Goal: Transaction & Acquisition: Purchase product/service

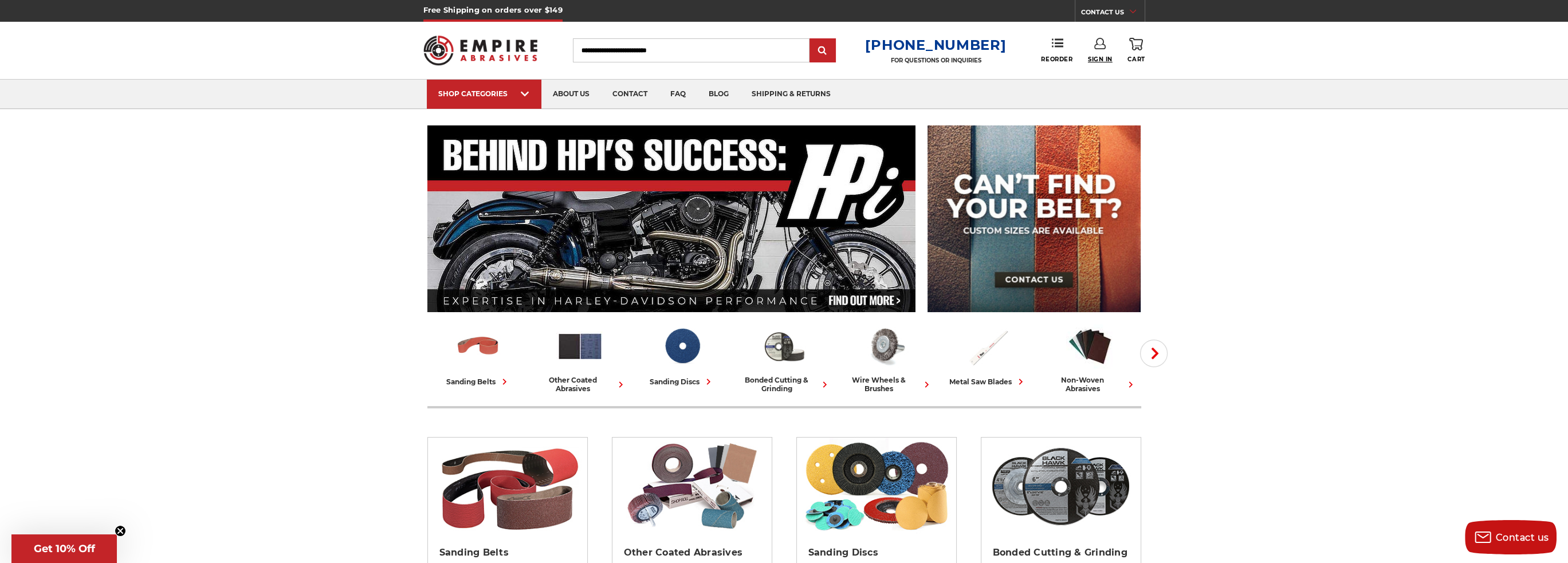
click at [1107, 58] on span "Sign In" at bounding box center [1100, 59] width 25 height 7
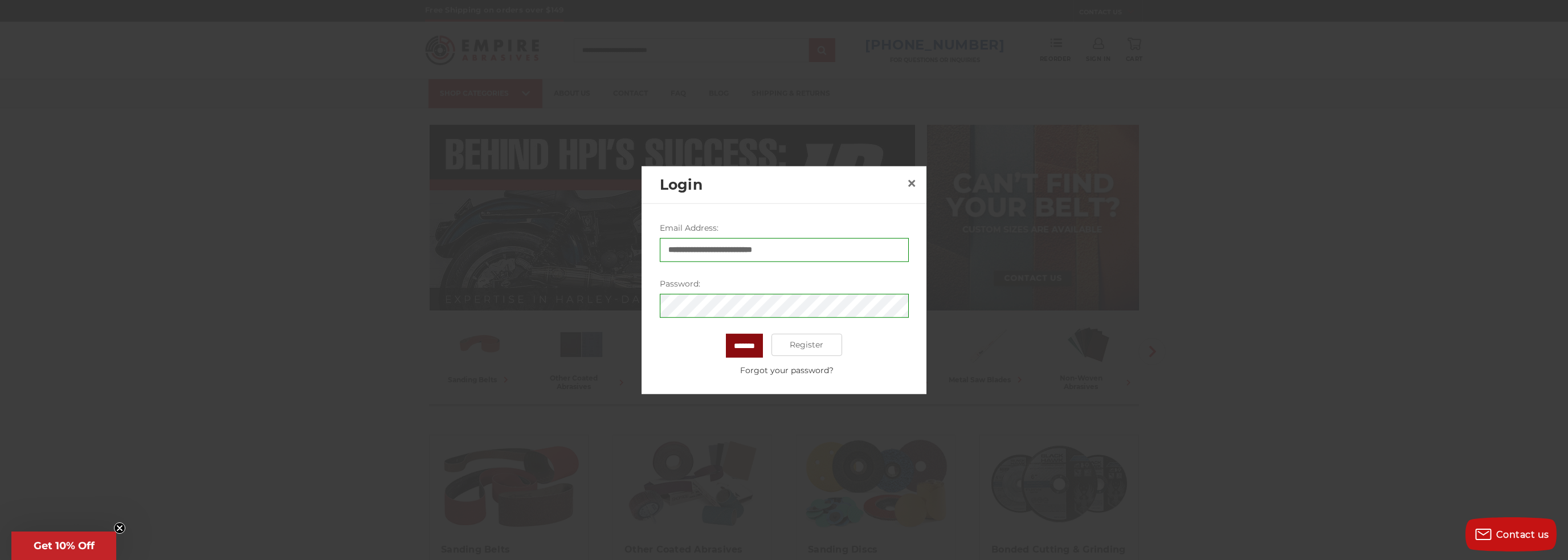
click at [736, 342] on input "*******" at bounding box center [744, 345] width 37 height 24
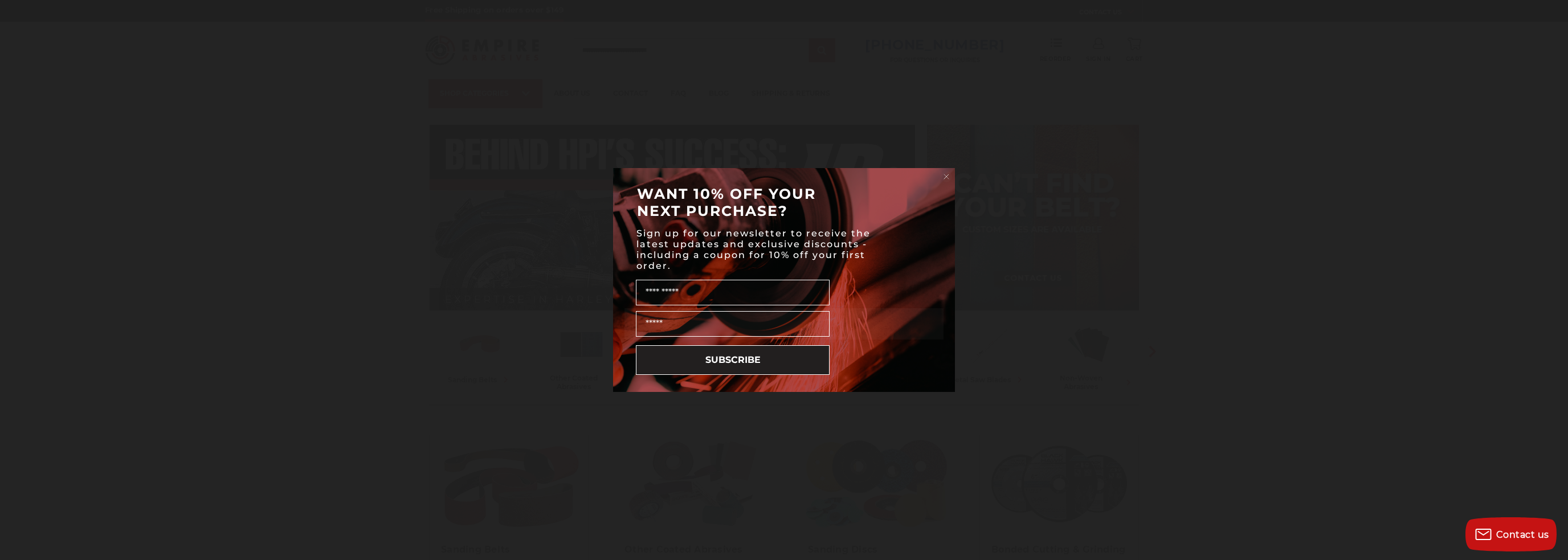
click at [943, 179] on circle "Close dialog" at bounding box center [946, 177] width 11 height 11
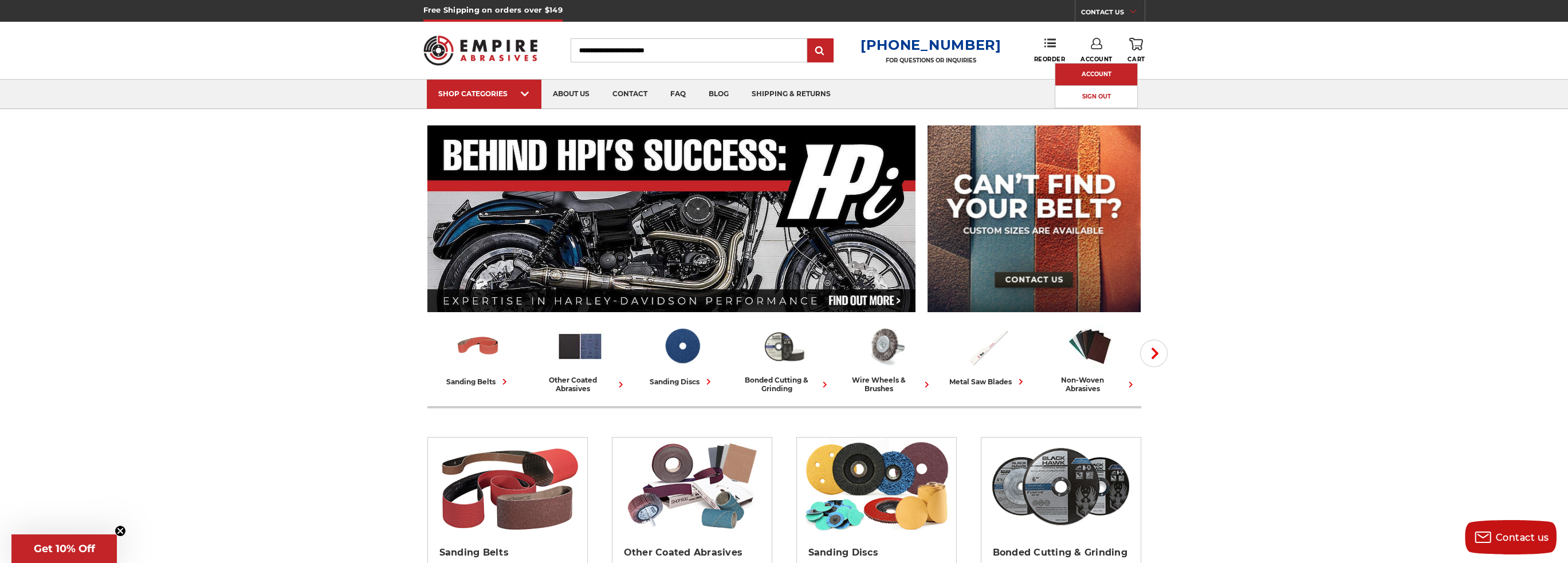
click at [1091, 70] on link "Account" at bounding box center [1096, 74] width 82 height 22
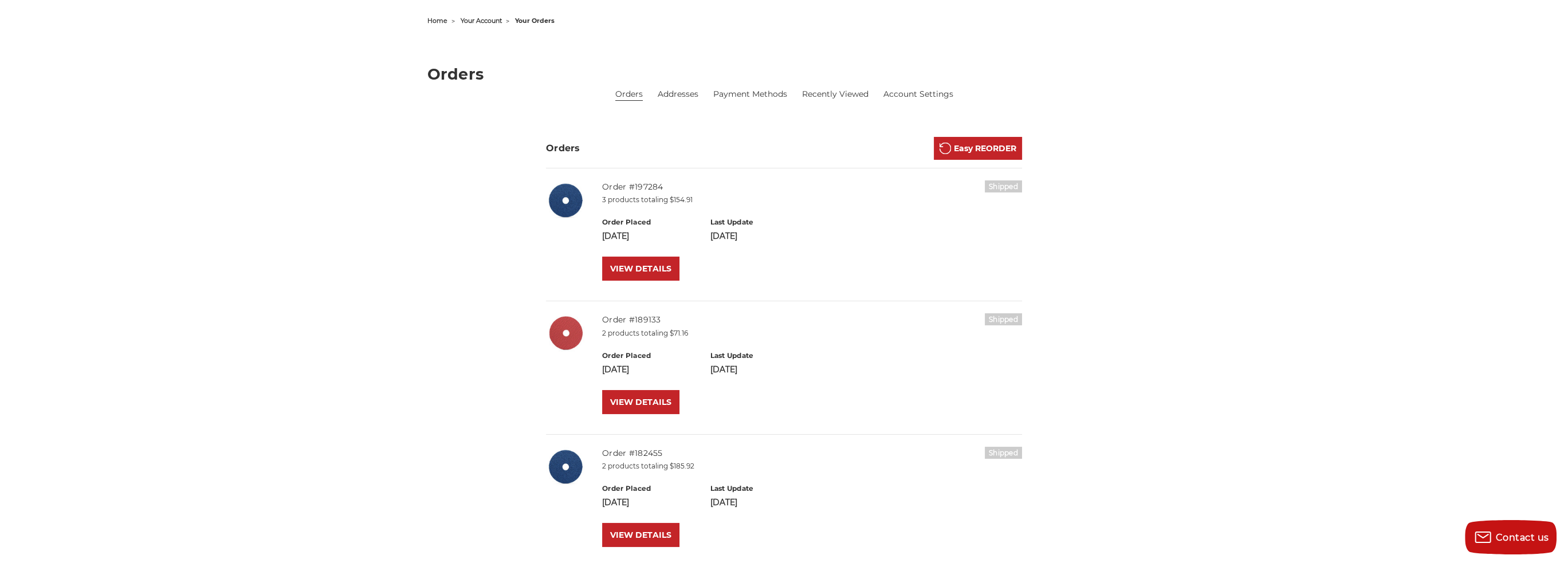
scroll to position [113, 0]
click at [653, 267] on link "VIEW DETAILS" at bounding box center [640, 268] width 78 height 24
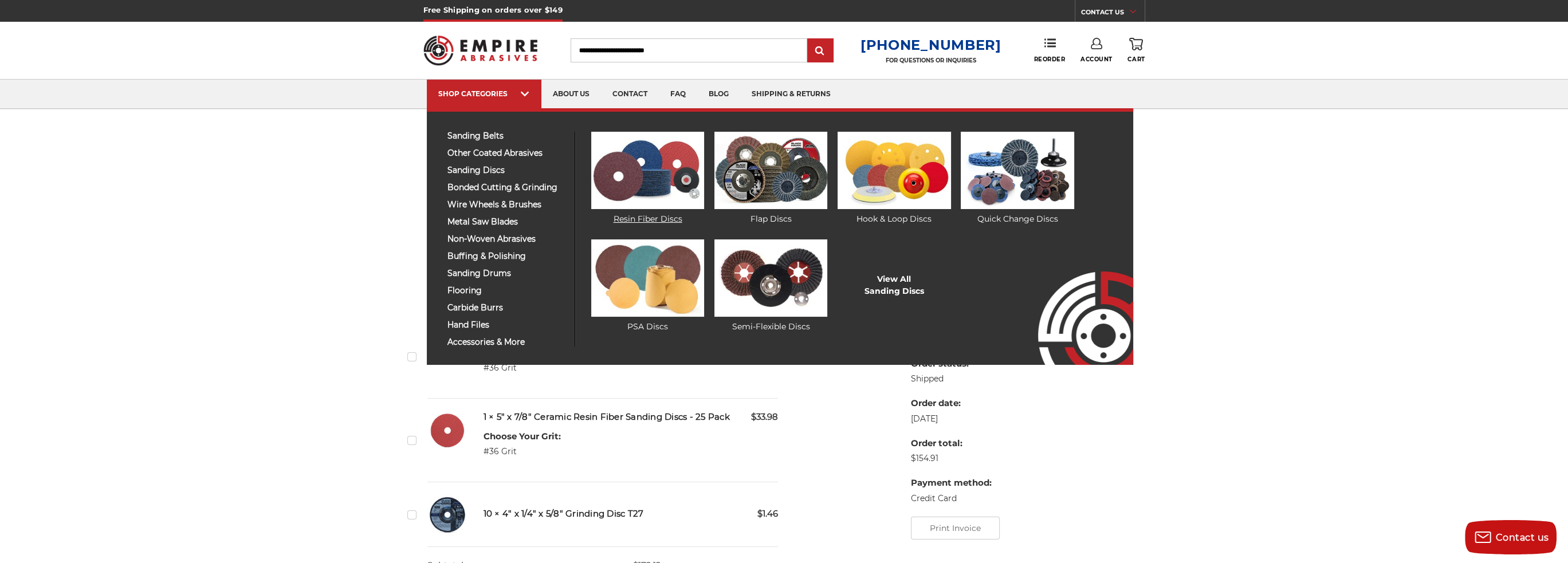
click at [626, 176] on img at bounding box center [647, 170] width 113 height 77
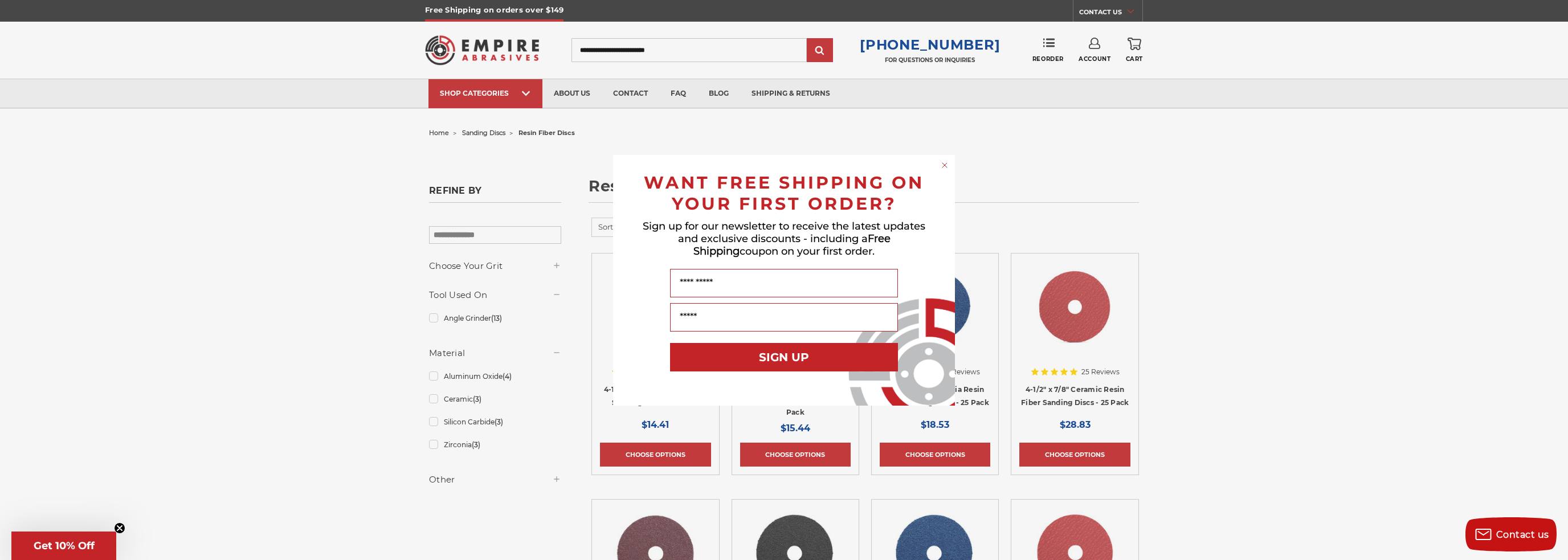
click at [946, 162] on circle "Close dialog" at bounding box center [944, 165] width 11 height 11
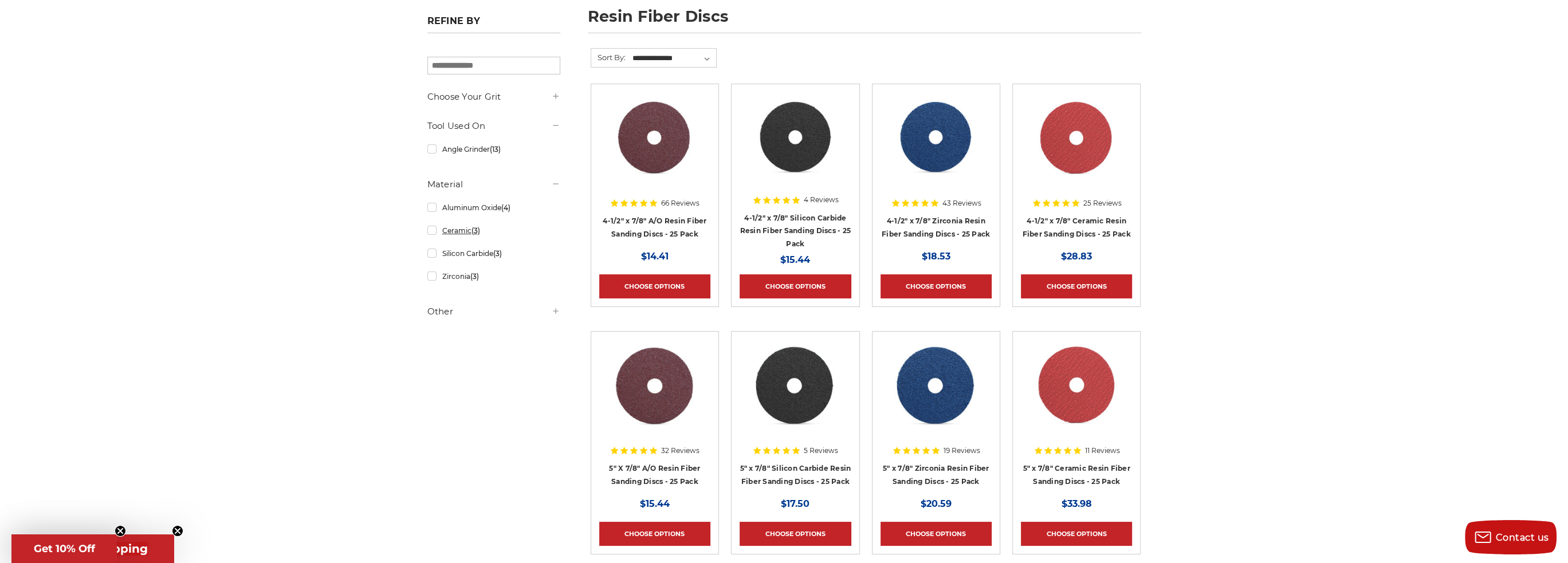
scroll to position [171, 0]
click at [432, 229] on link "Ceramic (3)" at bounding box center [494, 230] width 133 height 20
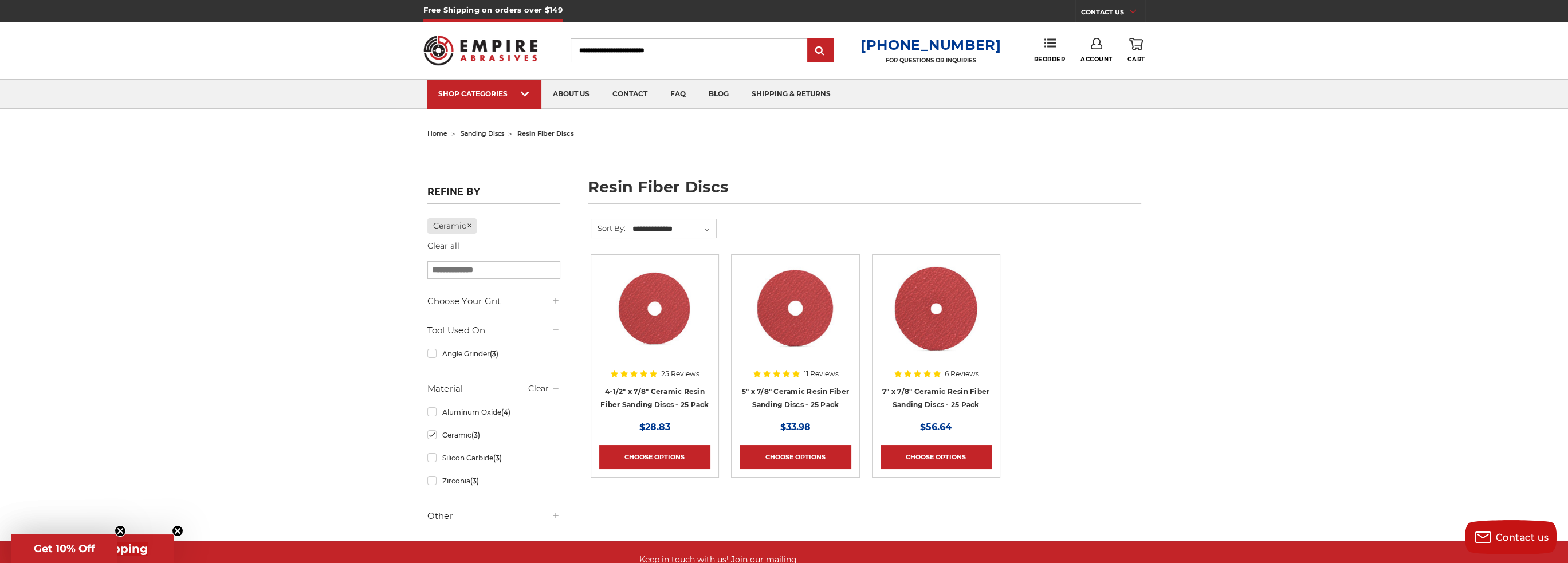
click at [803, 309] on img at bounding box center [795, 309] width 91 height 91
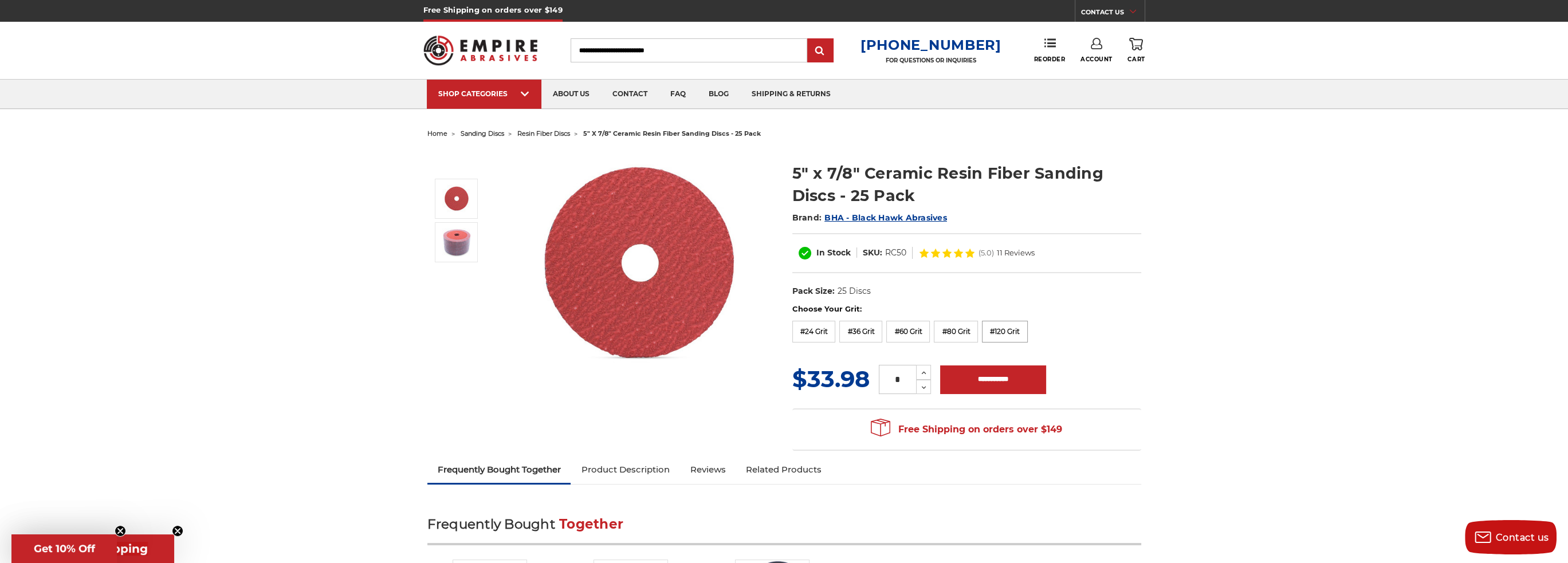
click at [1013, 331] on label "#120 Grit" at bounding box center [1005, 331] width 46 height 22
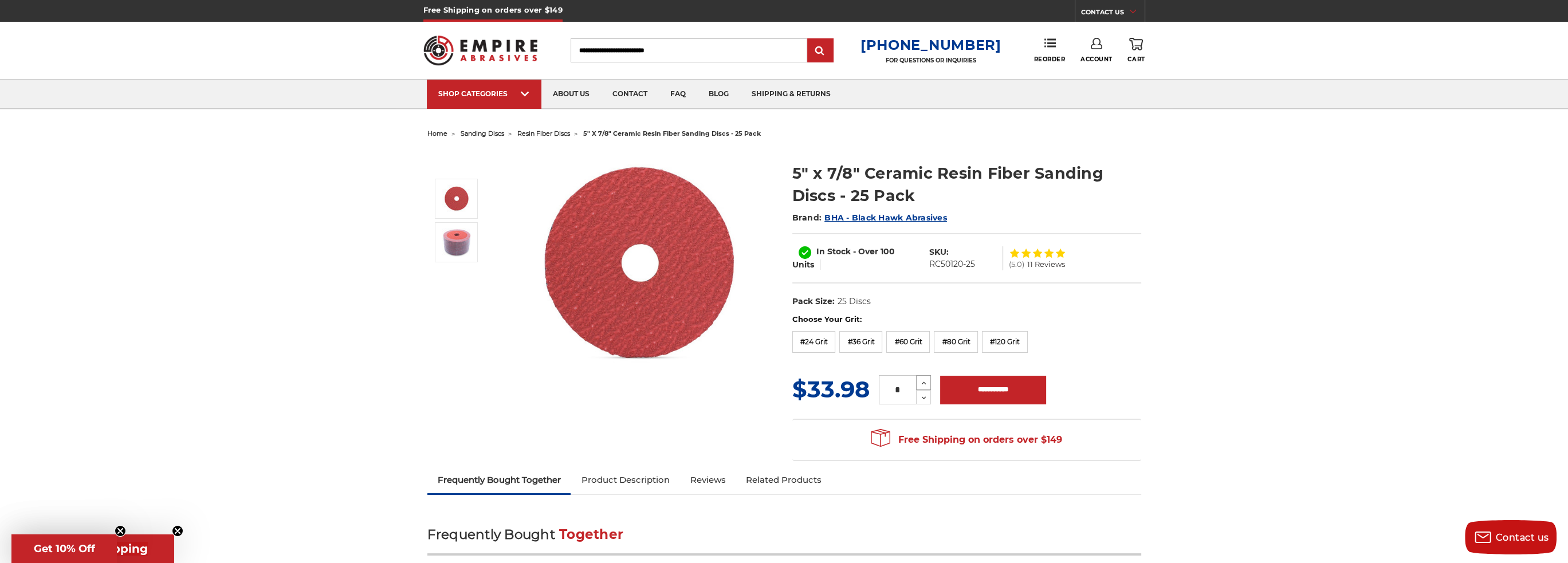
click at [923, 381] on icon at bounding box center [923, 384] width 9 height 11
type input "*"
click at [1003, 393] on input "**********" at bounding box center [993, 389] width 106 height 28
type input "**********"
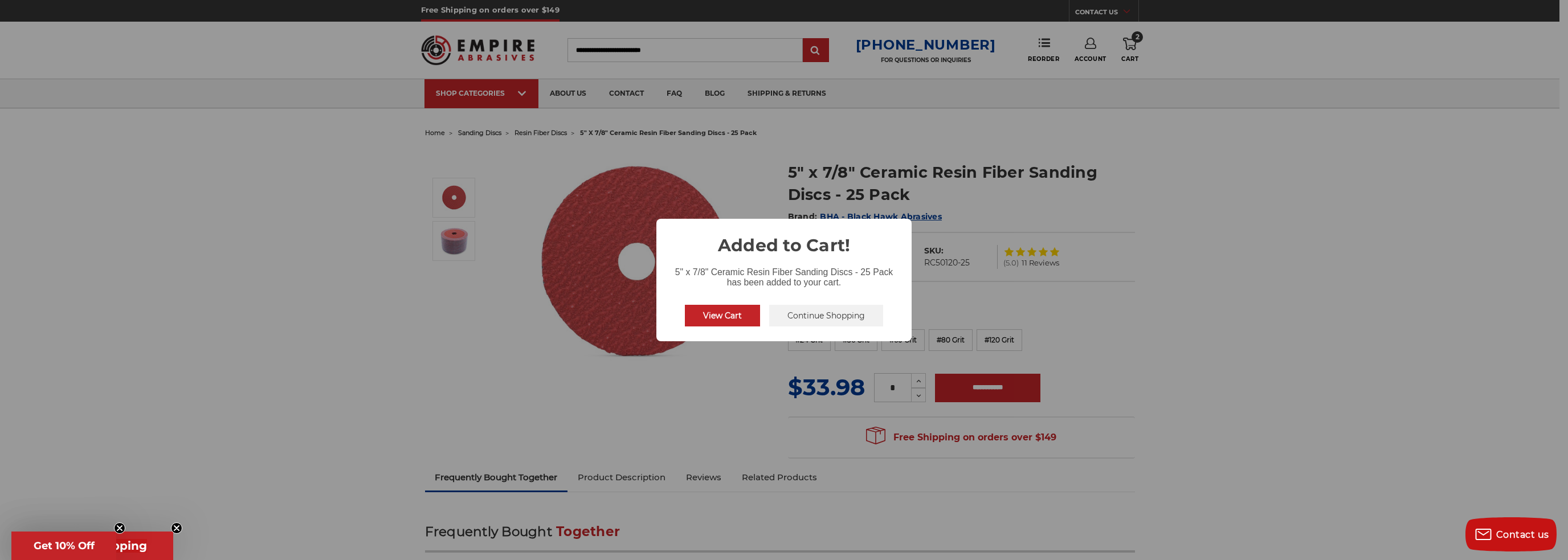
click at [803, 320] on button "Continue Shopping" at bounding box center [826, 315] width 114 height 22
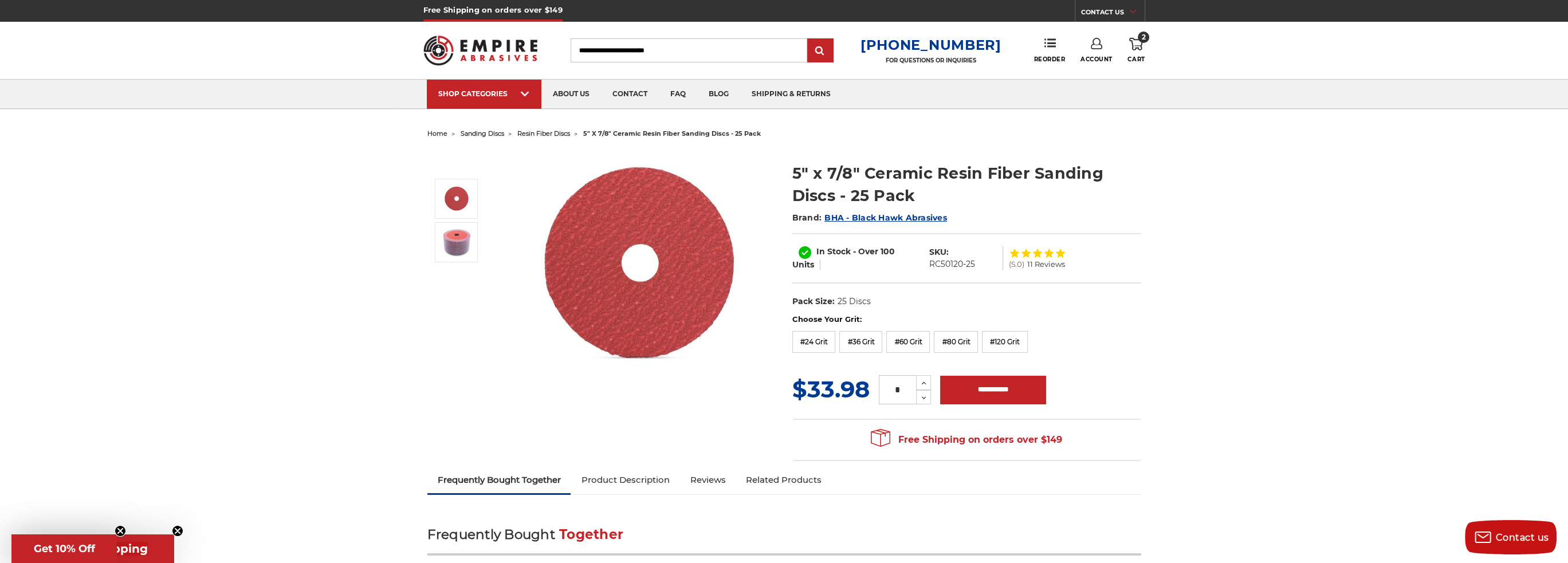
click at [1143, 52] on link "2 Cart" at bounding box center [1136, 50] width 17 height 25
click at [1139, 44] on icon at bounding box center [1136, 44] width 14 height 13
click at [1088, 125] on link "View Cart" at bounding box center [1058, 128] width 141 height 26
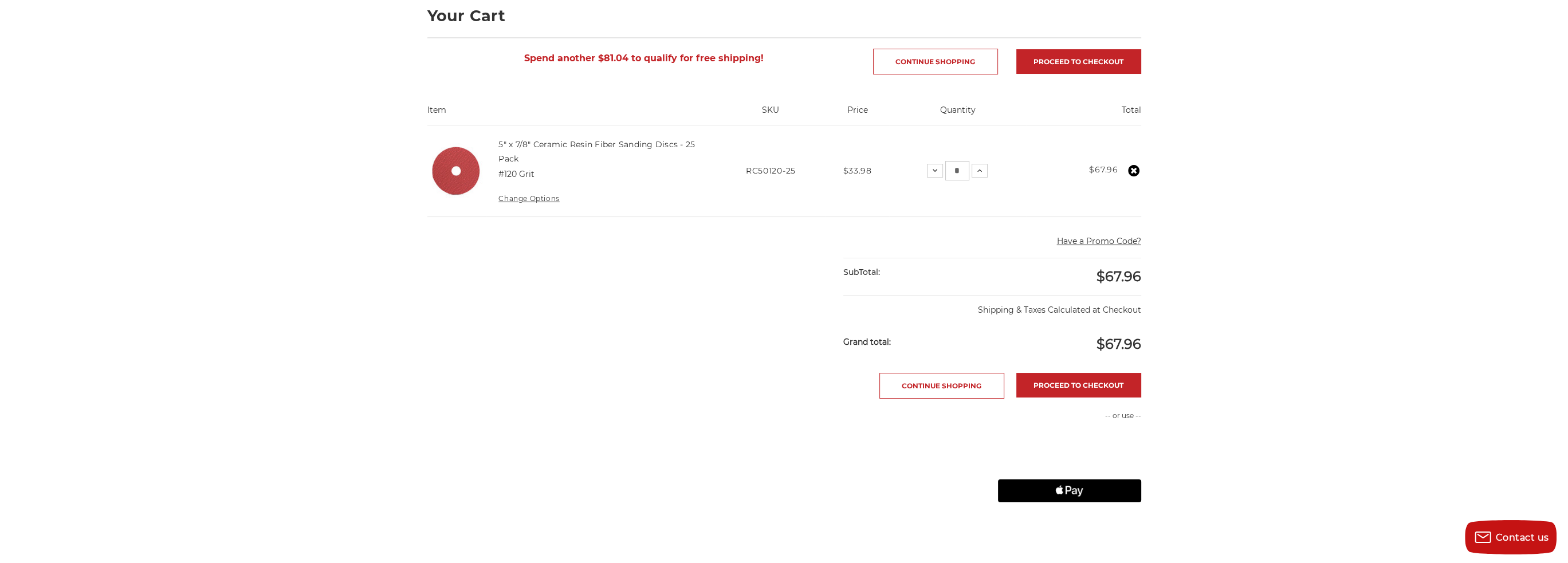
scroll to position [172, 0]
click at [1075, 375] on link "Proceed to checkout" at bounding box center [1078, 384] width 125 height 25
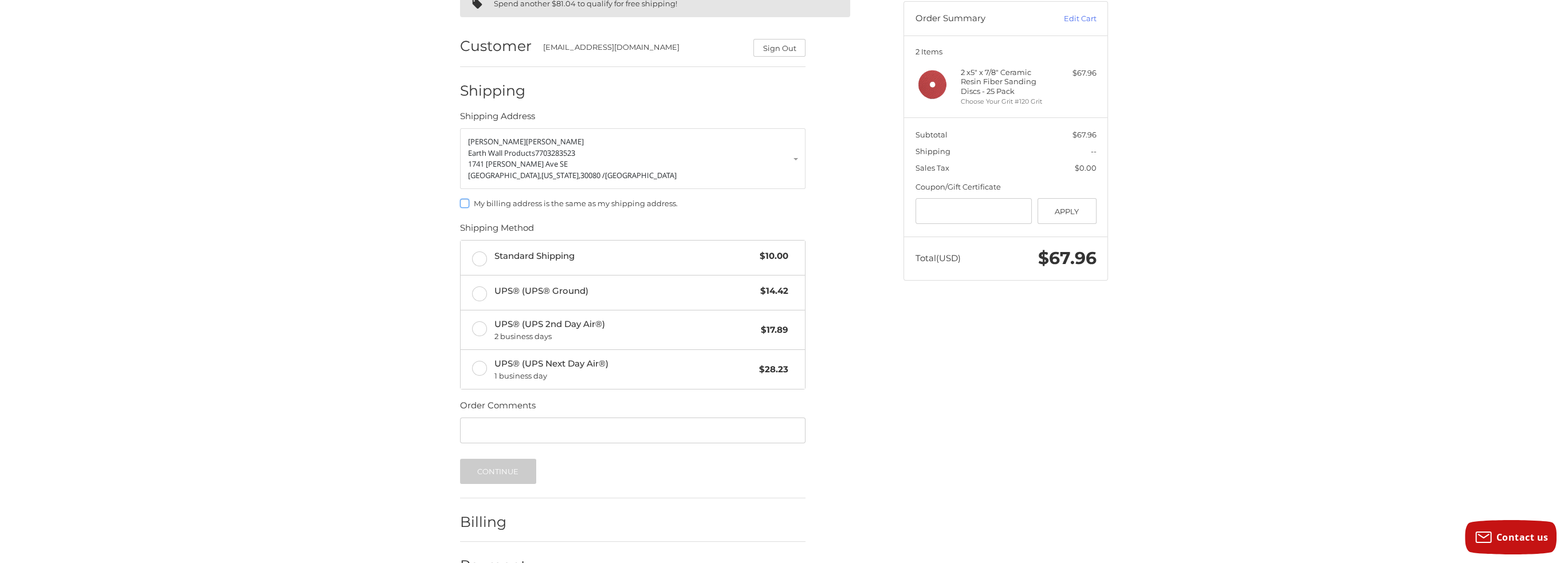
scroll to position [142, 0]
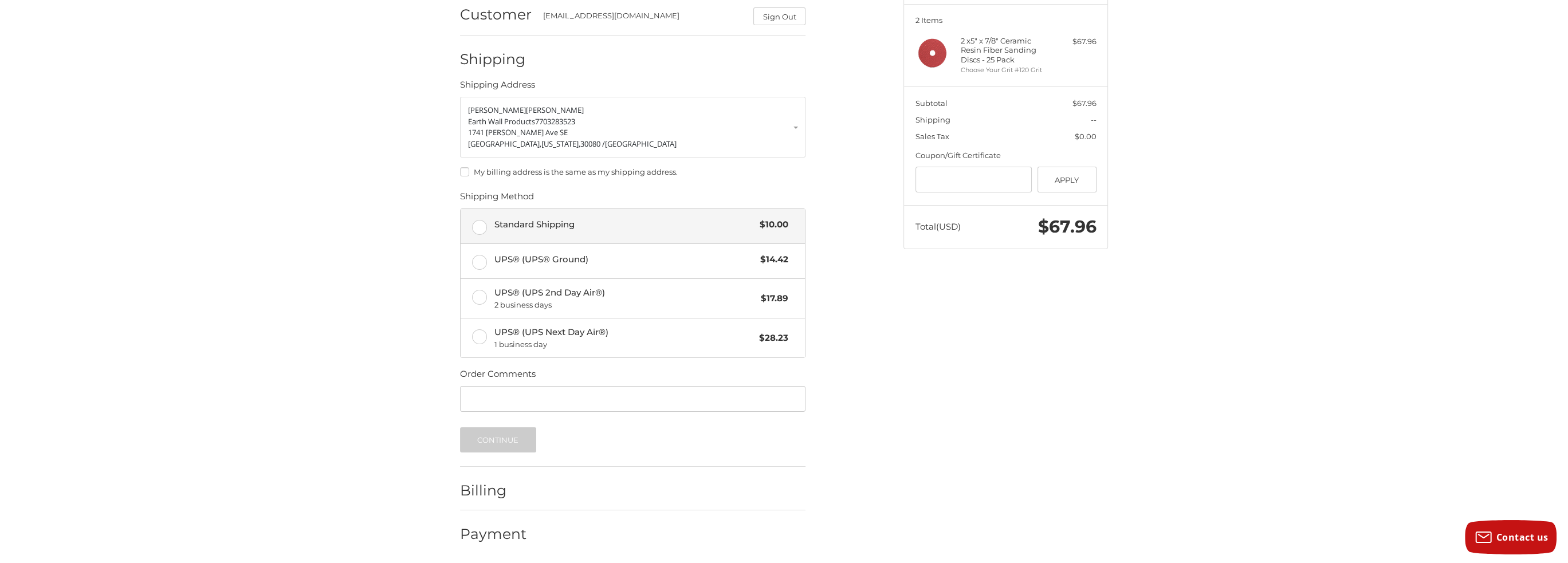
click at [482, 225] on label "Standard Shipping $10.00" at bounding box center [633, 227] width 345 height 34
click at [511, 439] on button "Continue" at bounding box center [498, 440] width 76 height 25
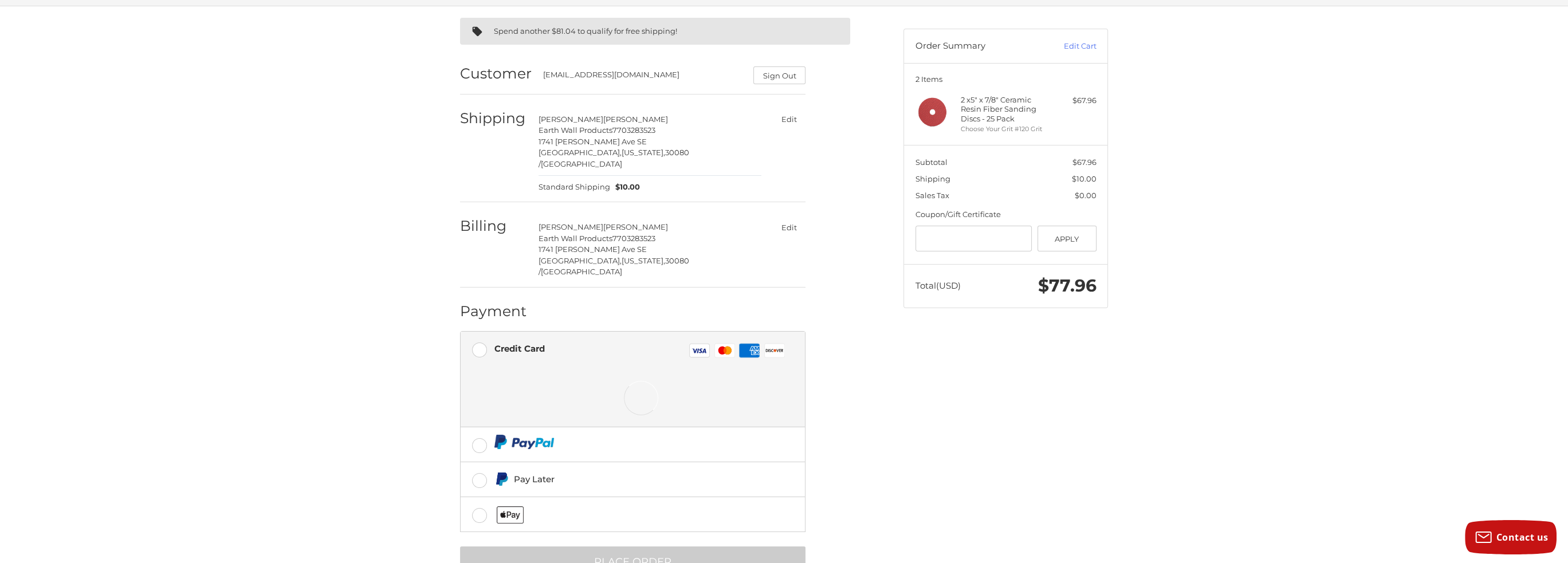
scroll to position [99, 0]
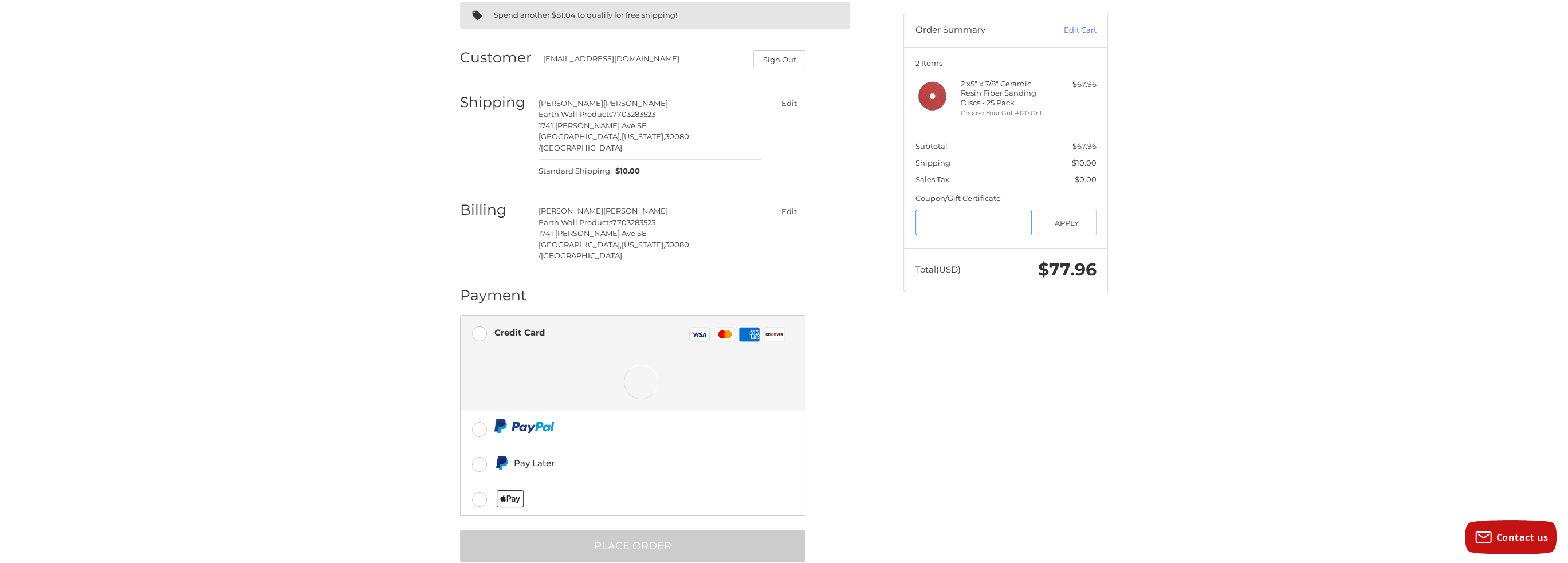
click at [994, 218] on input "Gift Certificate or Coupon Code" at bounding box center [974, 222] width 117 height 26
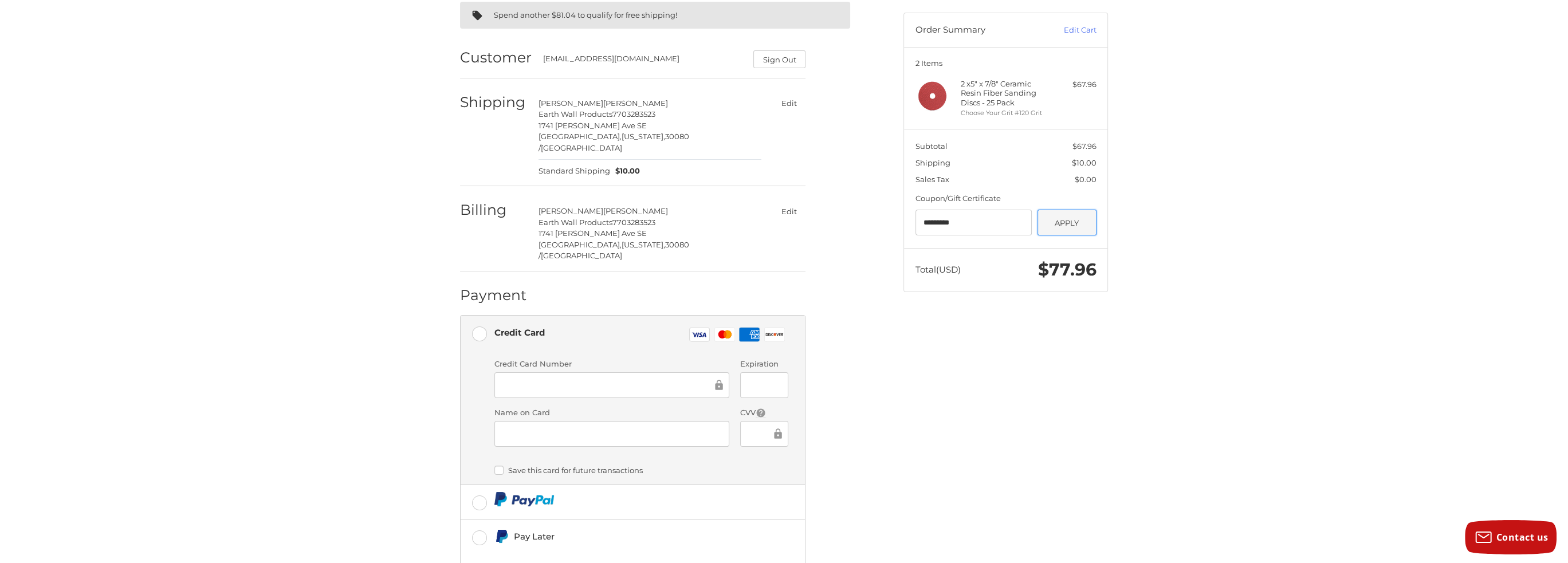
click at [1086, 220] on button "Apply" at bounding box center [1066, 222] width 59 height 26
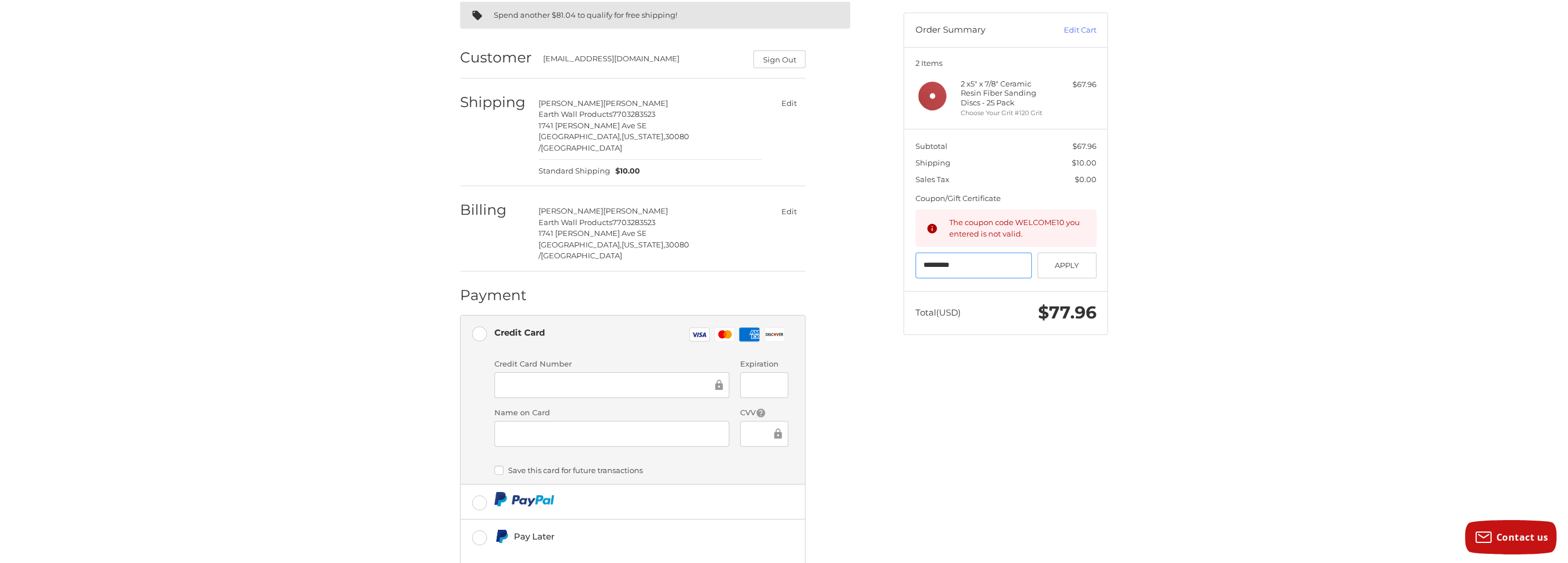
drag, startPoint x: 880, startPoint y: 263, endPoint x: 814, endPoint y: 263, distance: 66.0
click at [813, 263] on div "Spend another $81.04 to qualify for free shipping! Customer ccroyle@earthwallpr…" at bounding box center [784, 333] width 687 height 687
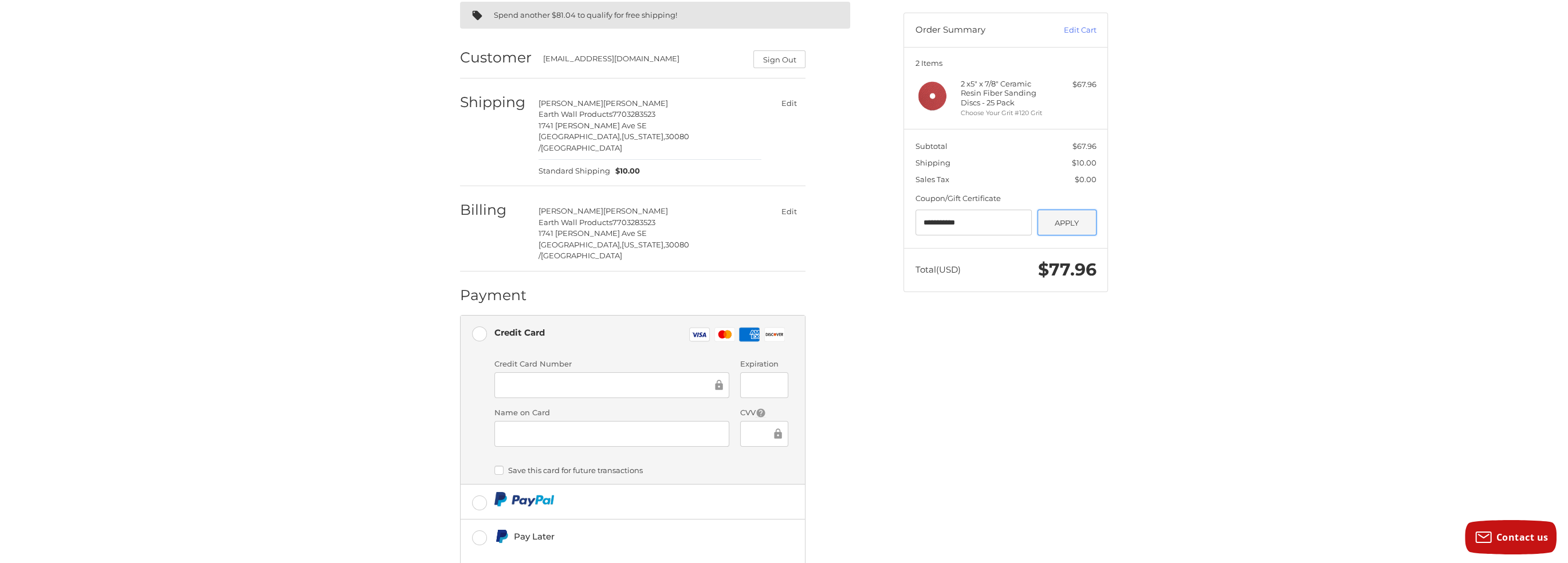
click at [1080, 218] on button "Apply" at bounding box center [1066, 222] width 59 height 26
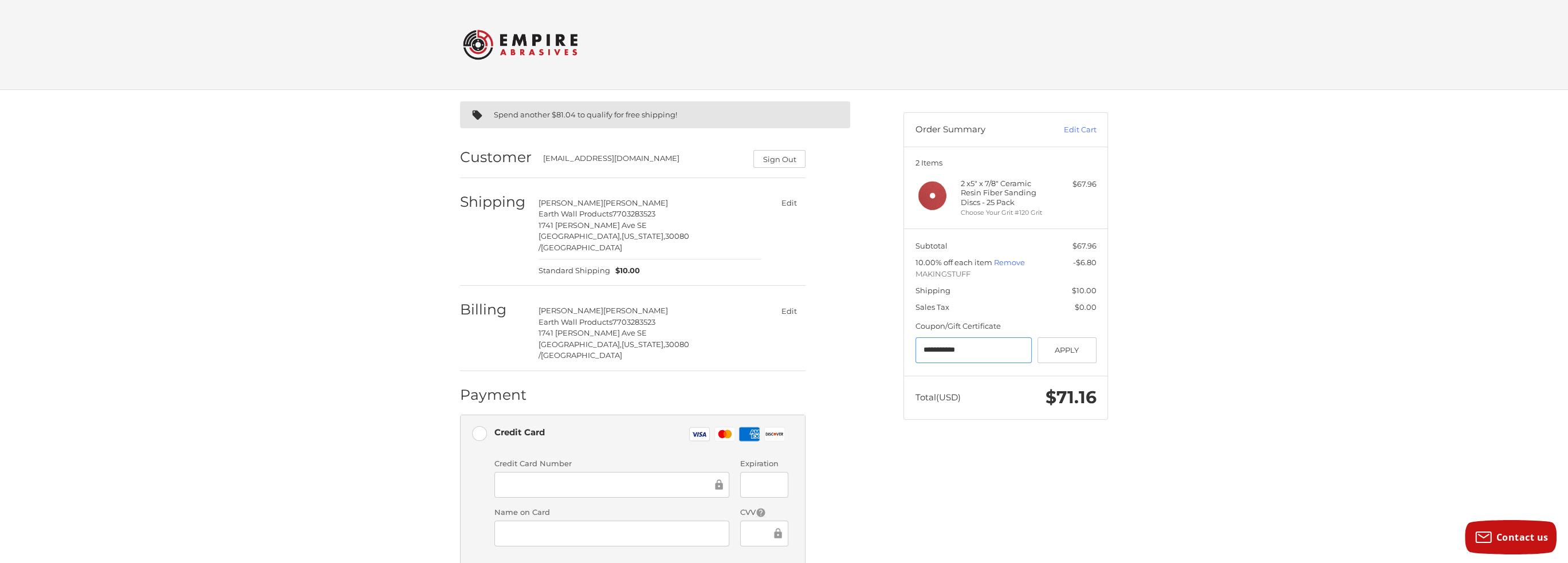
drag, startPoint x: 990, startPoint y: 350, endPoint x: 826, endPoint y: 354, distance: 164.0
click at [864, 352] on div "**********" at bounding box center [784, 433] width 687 height 687
type input "*******"
click at [1061, 352] on button "Apply" at bounding box center [1066, 350] width 59 height 26
drag, startPoint x: 961, startPoint y: 382, endPoint x: 834, endPoint y: 391, distance: 127.3
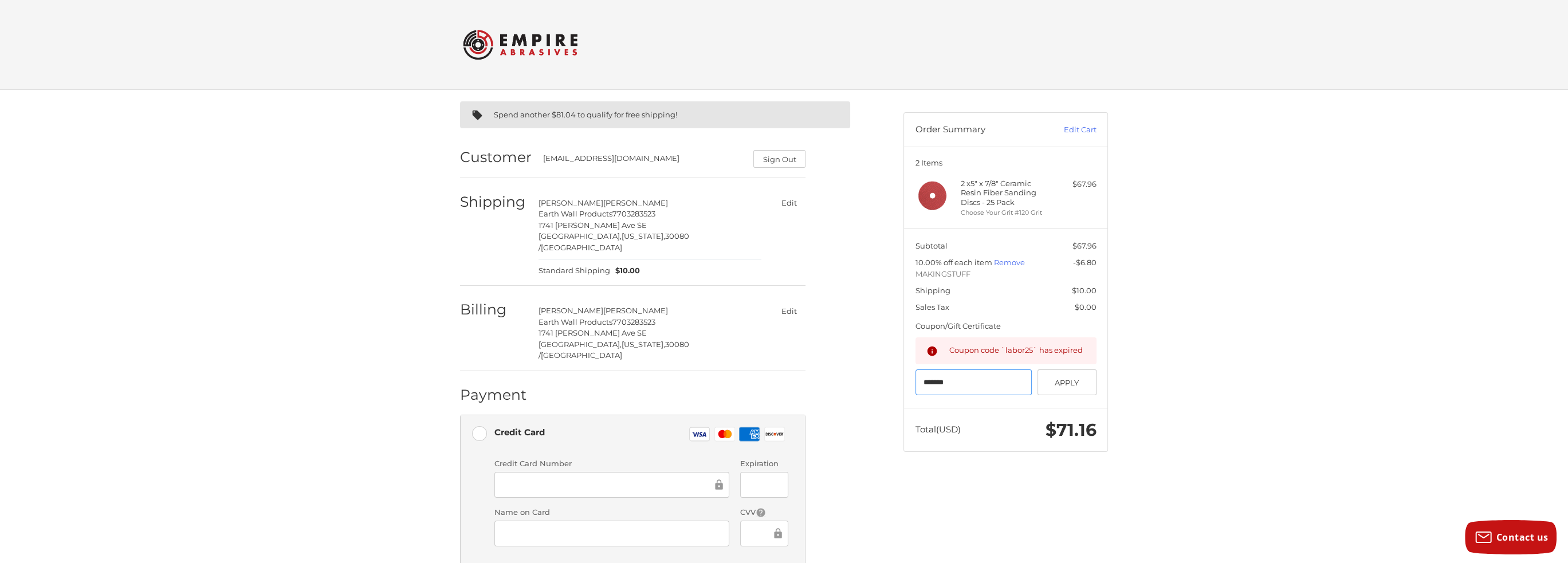
click at [868, 389] on div "Spend another $81.04 to qualify for free shipping! Customer ccroyle@earthwallpr…" at bounding box center [784, 433] width 687 height 687
click at [1215, 361] on div "Spend another $81.04 to qualify for free shipping! Customer ccroyle@earthwallpr…" at bounding box center [784, 433] width 1568 height 687
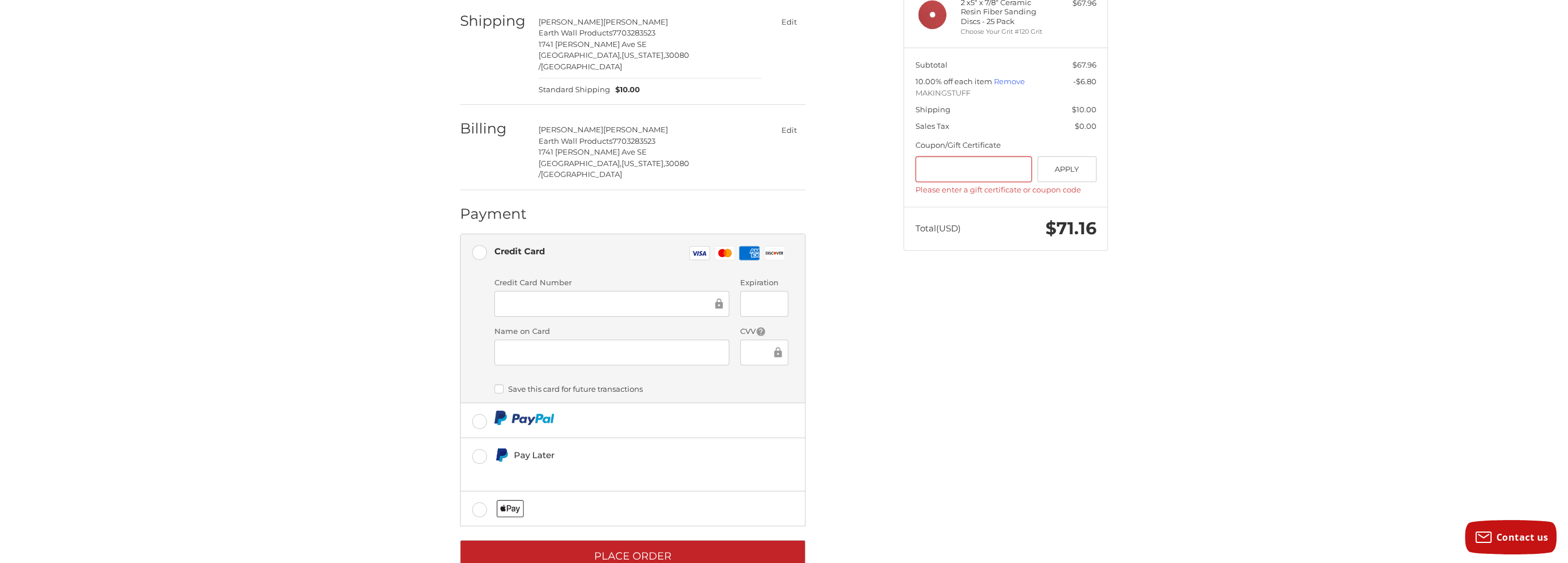
scroll to position [191, 0]
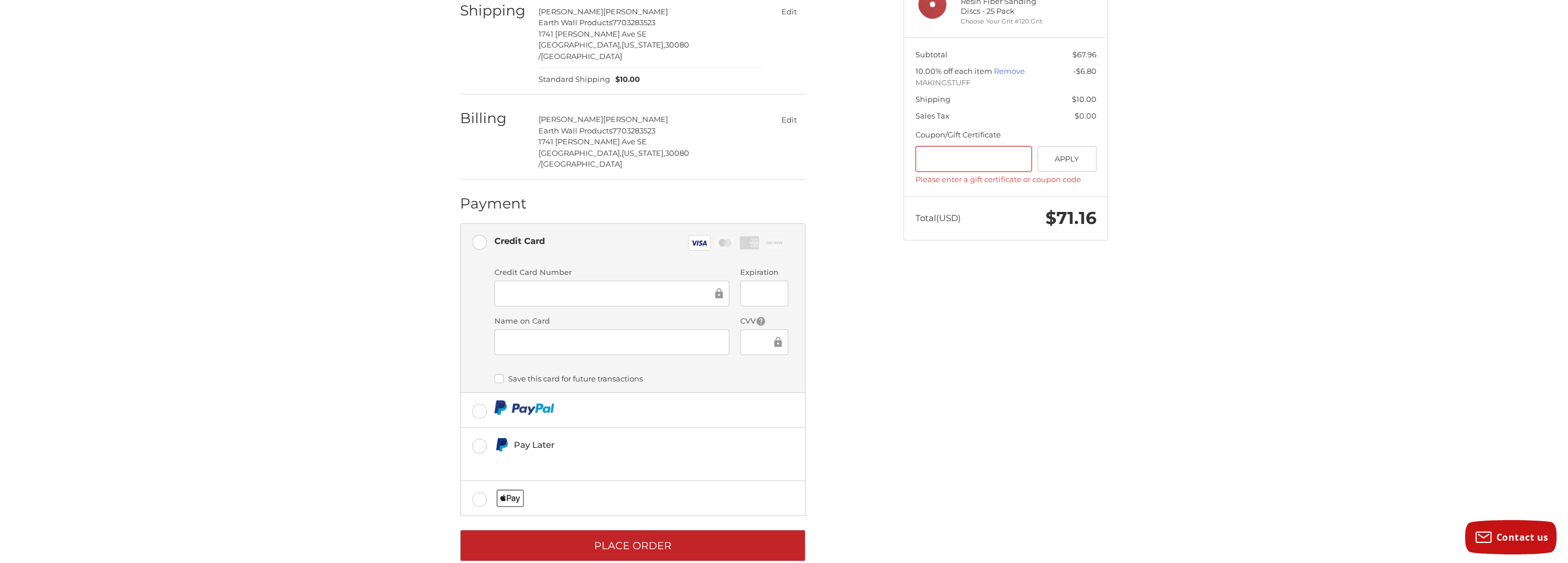
click at [948, 408] on div "Spend another $81.04 to qualify for free shipping! Customer ccroyle@earthwallpr…" at bounding box center [784, 242] width 687 height 687
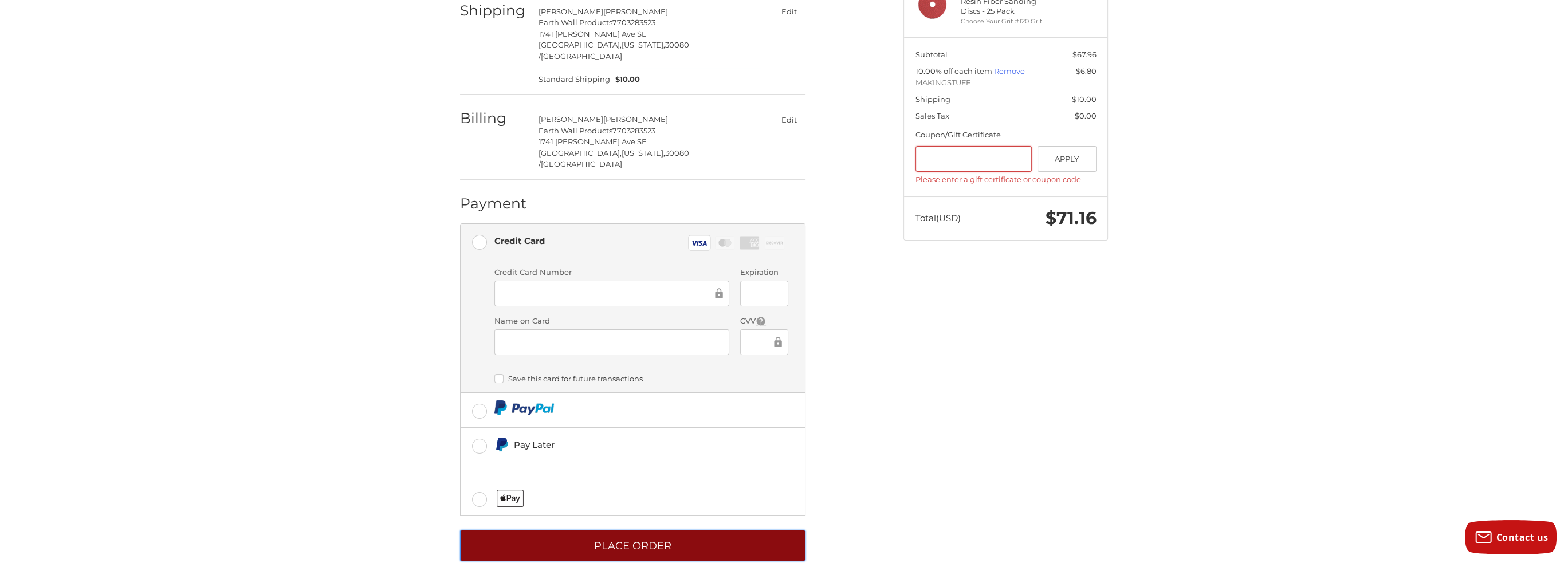
click at [743, 530] on button "Place Order" at bounding box center [632, 546] width 345 height 32
